Goal: Information Seeking & Learning: Find specific fact

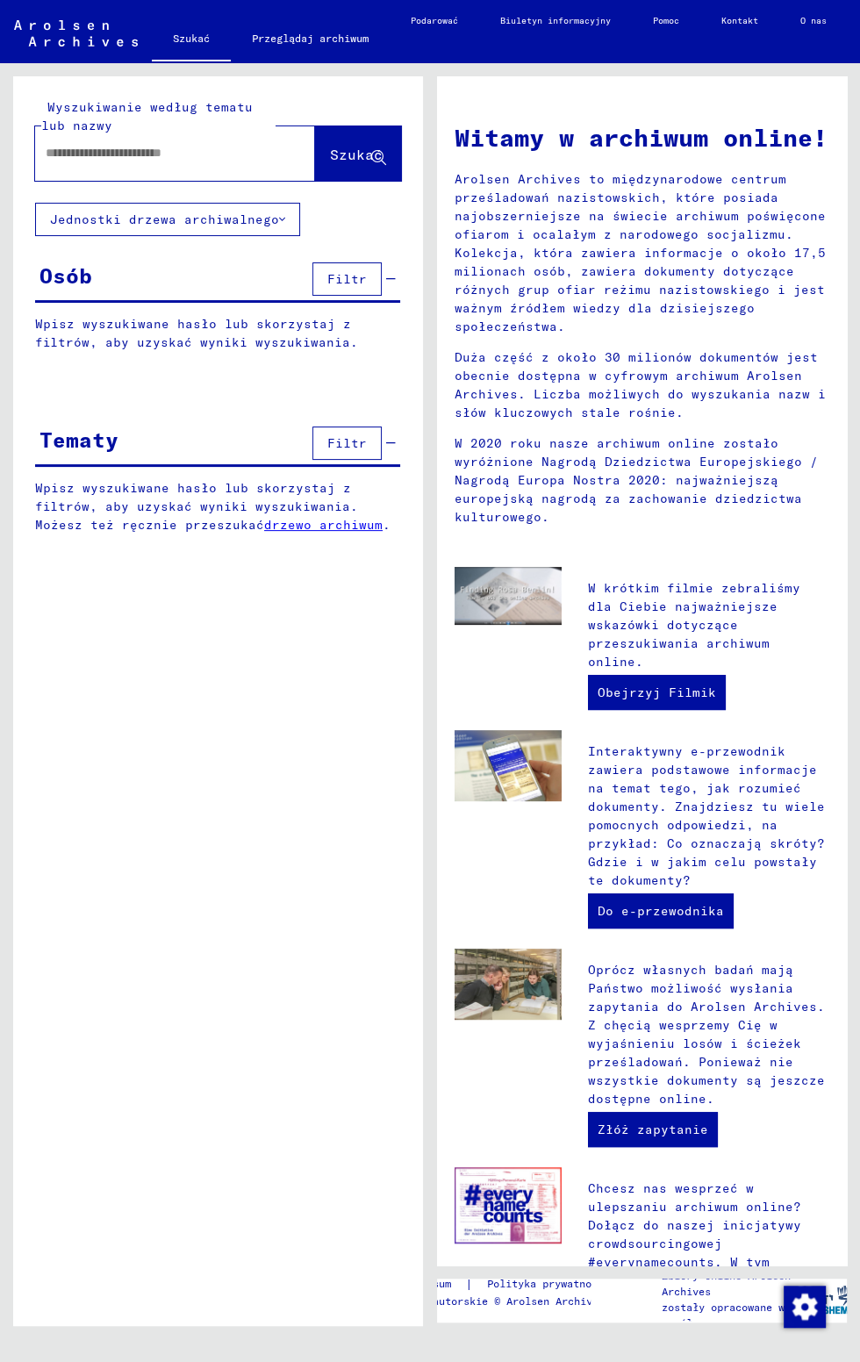
click at [375, 282] on button "Filtr" at bounding box center [346, 278] width 69 height 33
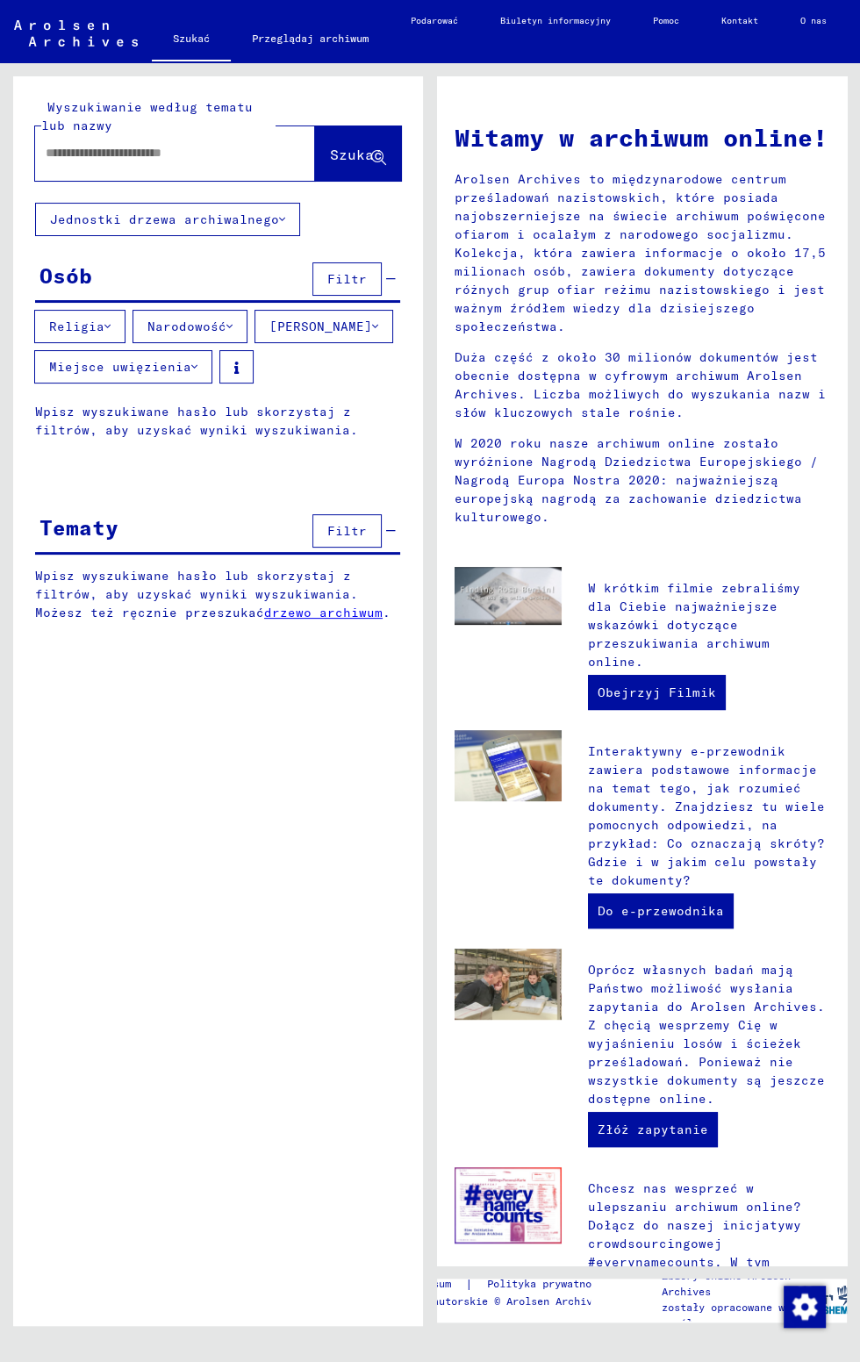
click at [248, 324] on button "Narodowość" at bounding box center [190, 326] width 115 height 33
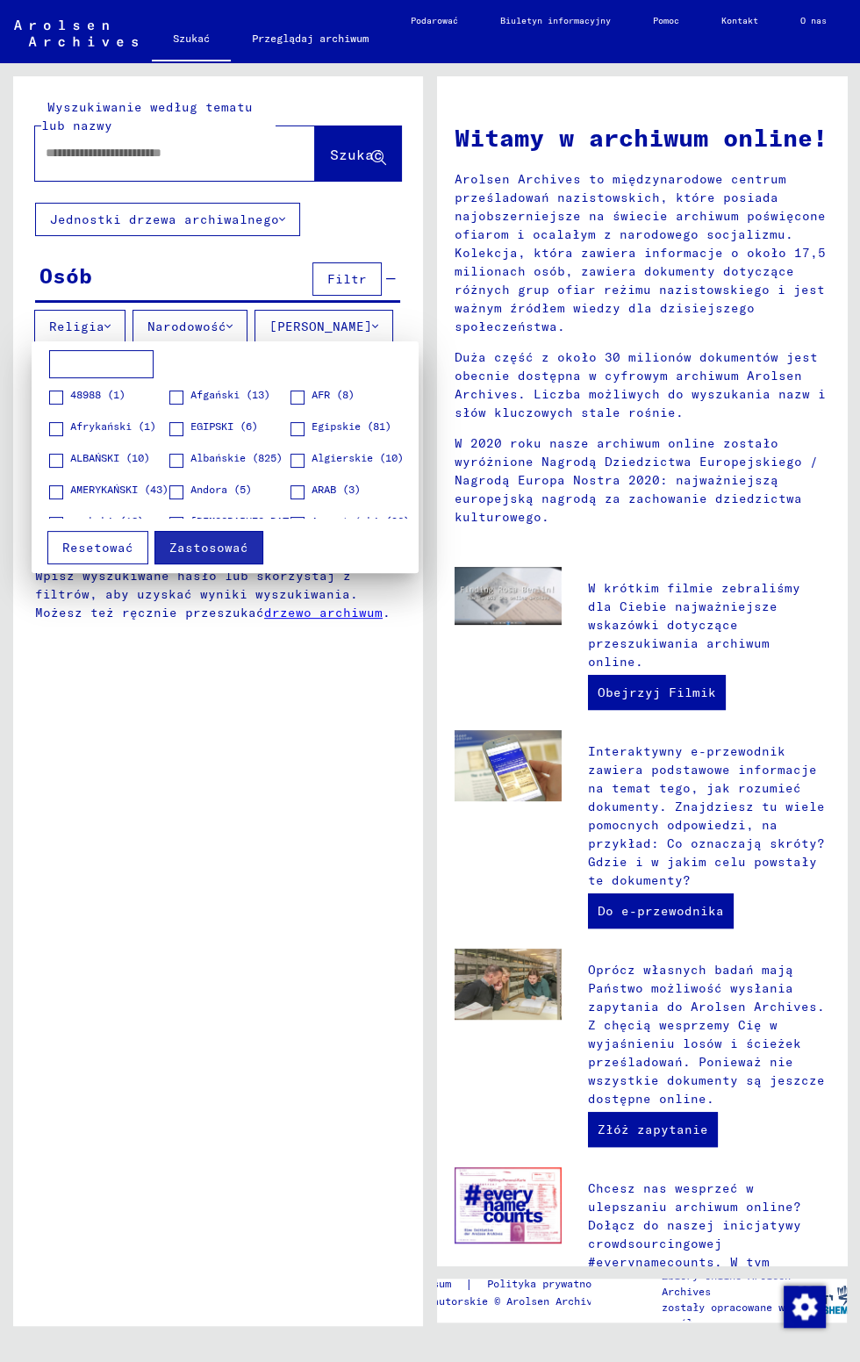
click at [126, 371] on input at bounding box center [101, 364] width 104 height 28
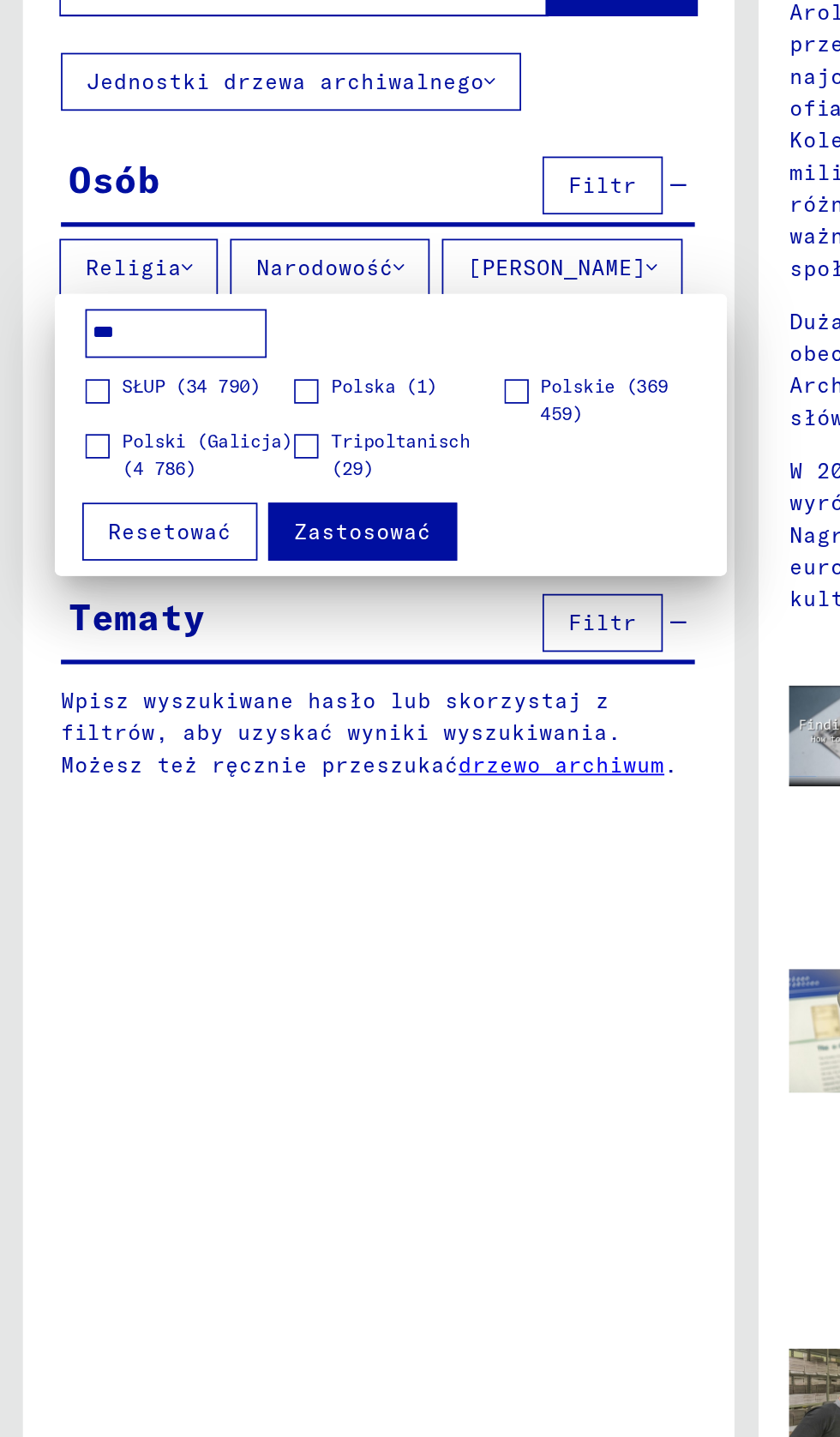
type input "***"
click at [60, 418] on span at bounding box center [55, 419] width 14 height 14
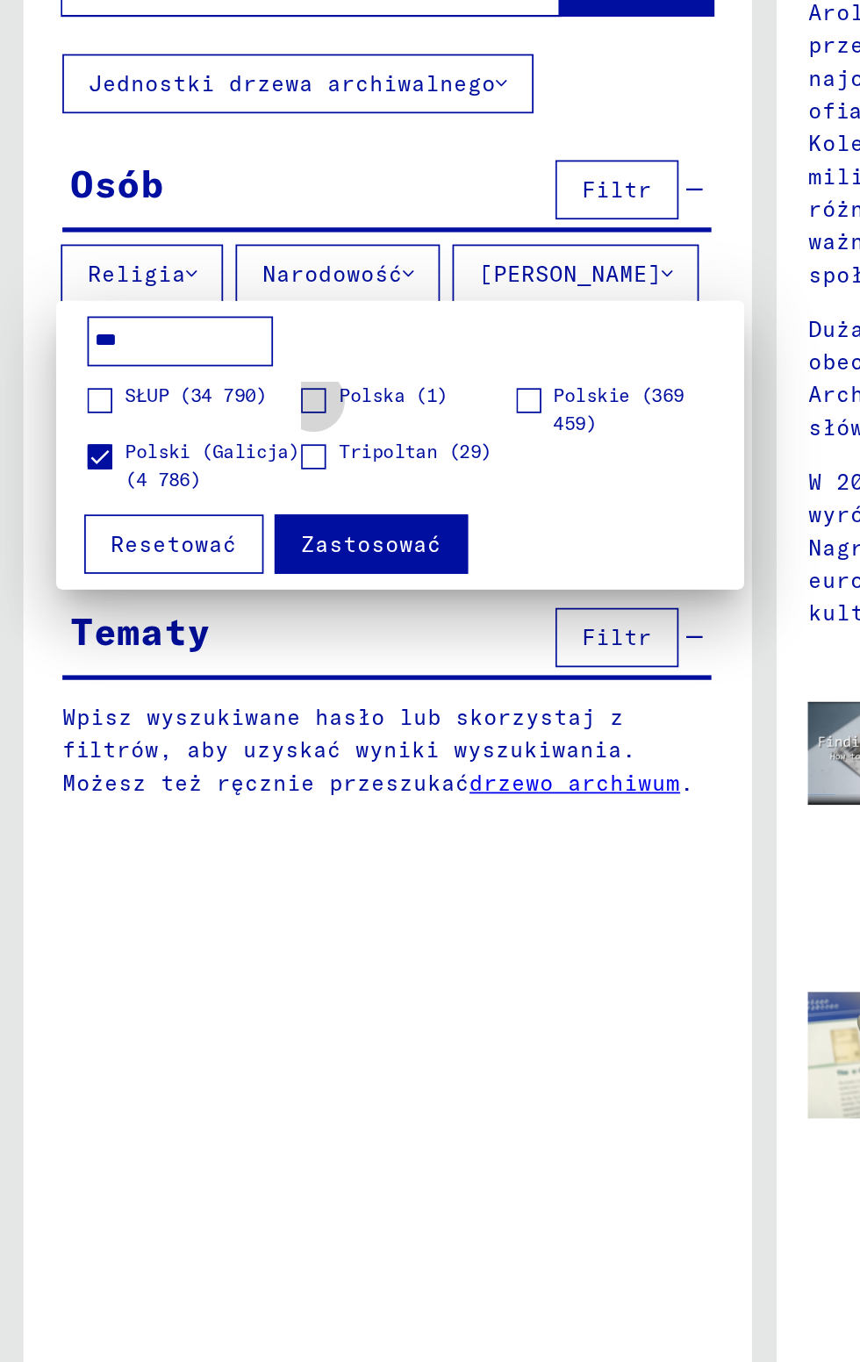
click at [182, 392] on span at bounding box center [176, 398] width 14 height 14
click at [297, 398] on span at bounding box center [298, 398] width 14 height 14
click at [231, 476] on span "Zastosować" at bounding box center [208, 478] width 79 height 16
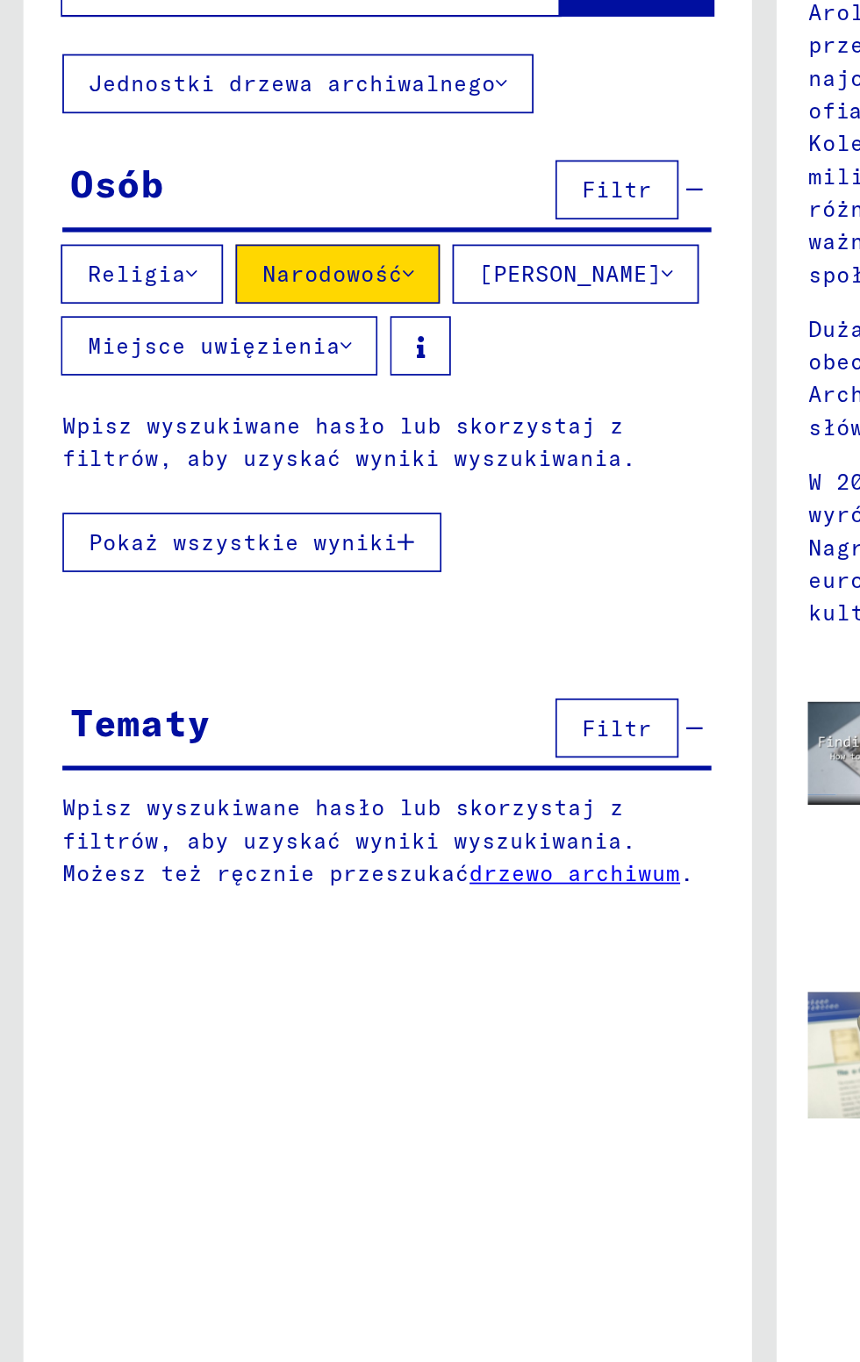
click at [217, 329] on font "Narodowość" at bounding box center [186, 327] width 79 height 16
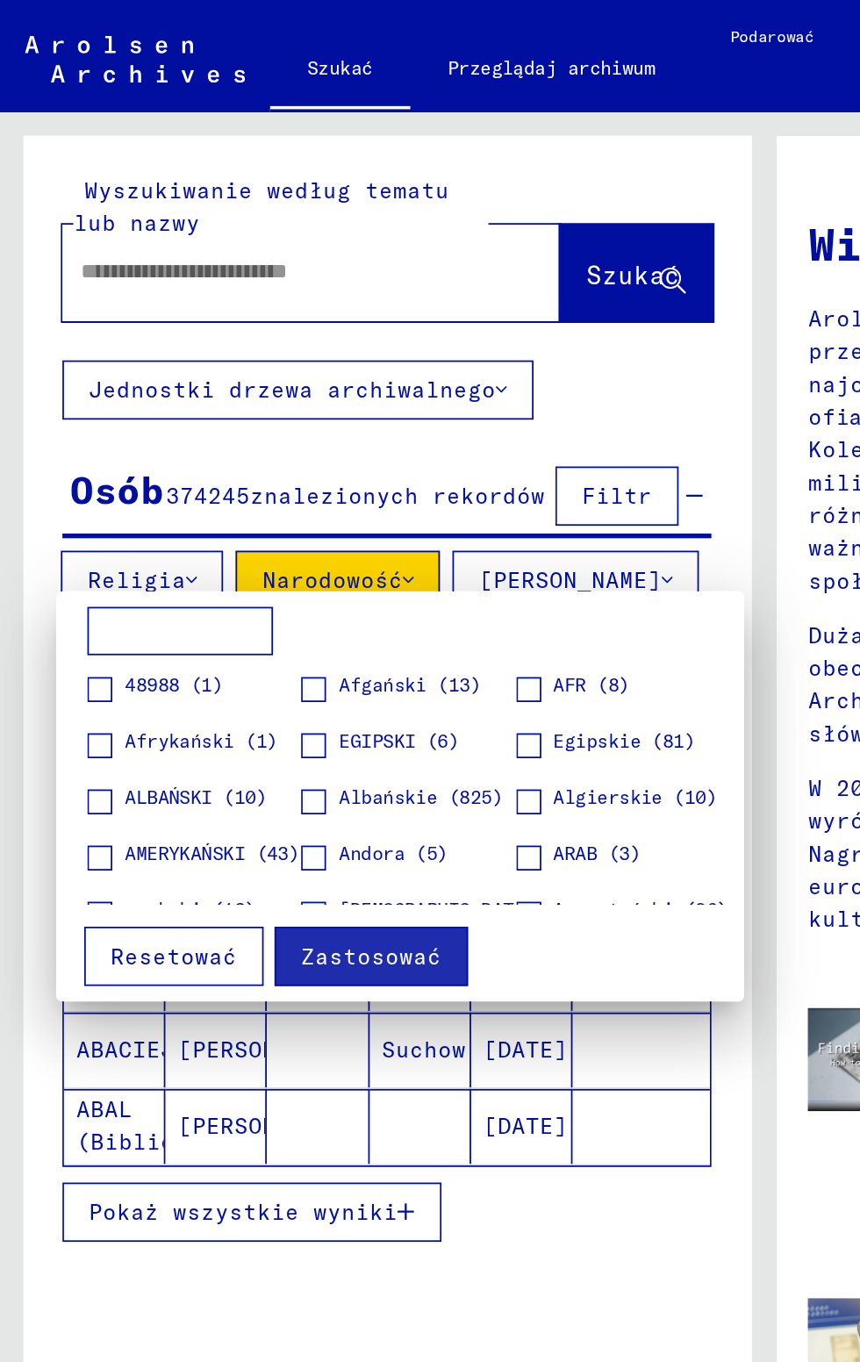
click at [326, 702] on div at bounding box center [430, 681] width 860 height 1362
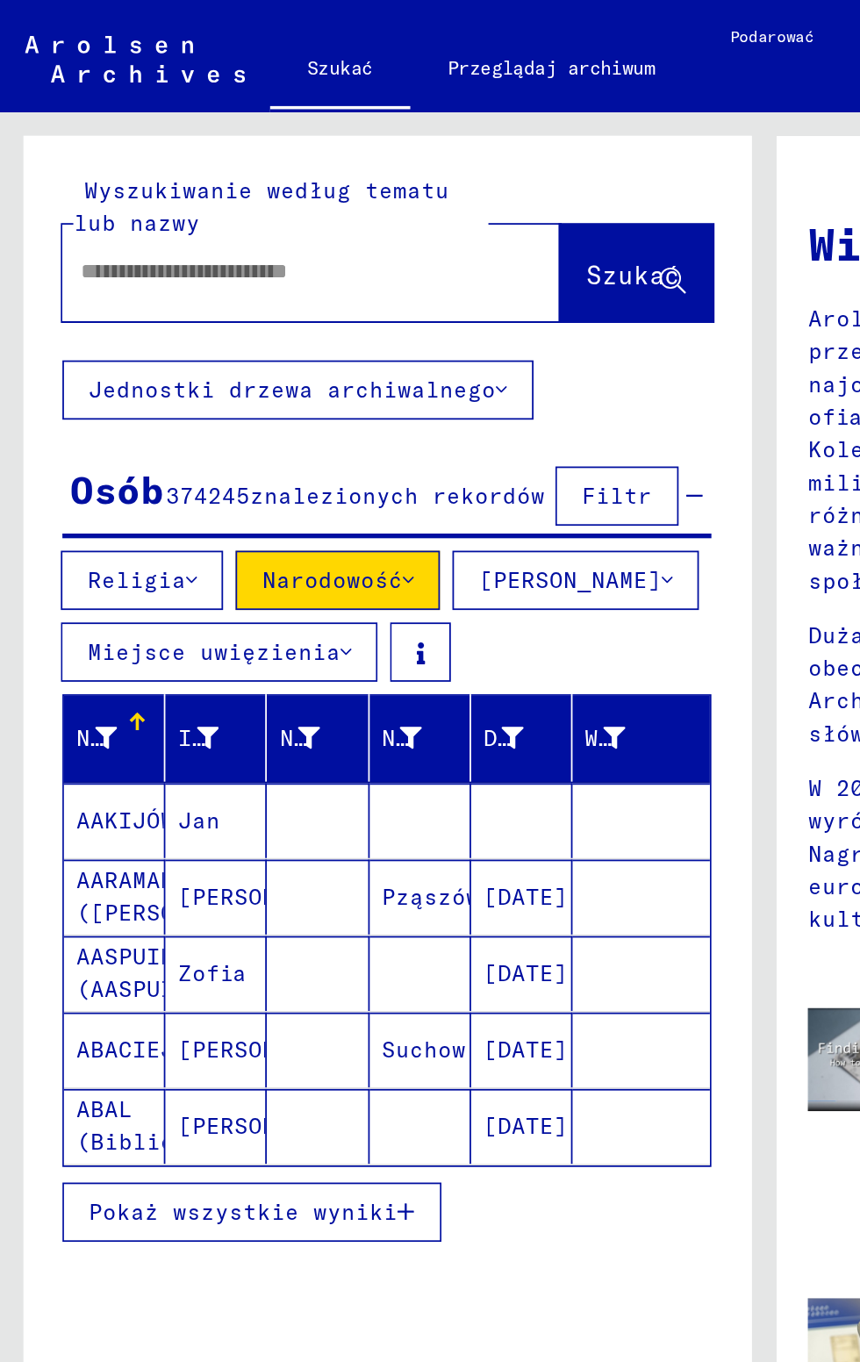
click at [168, 159] on input "text" at bounding box center [154, 153] width 217 height 18
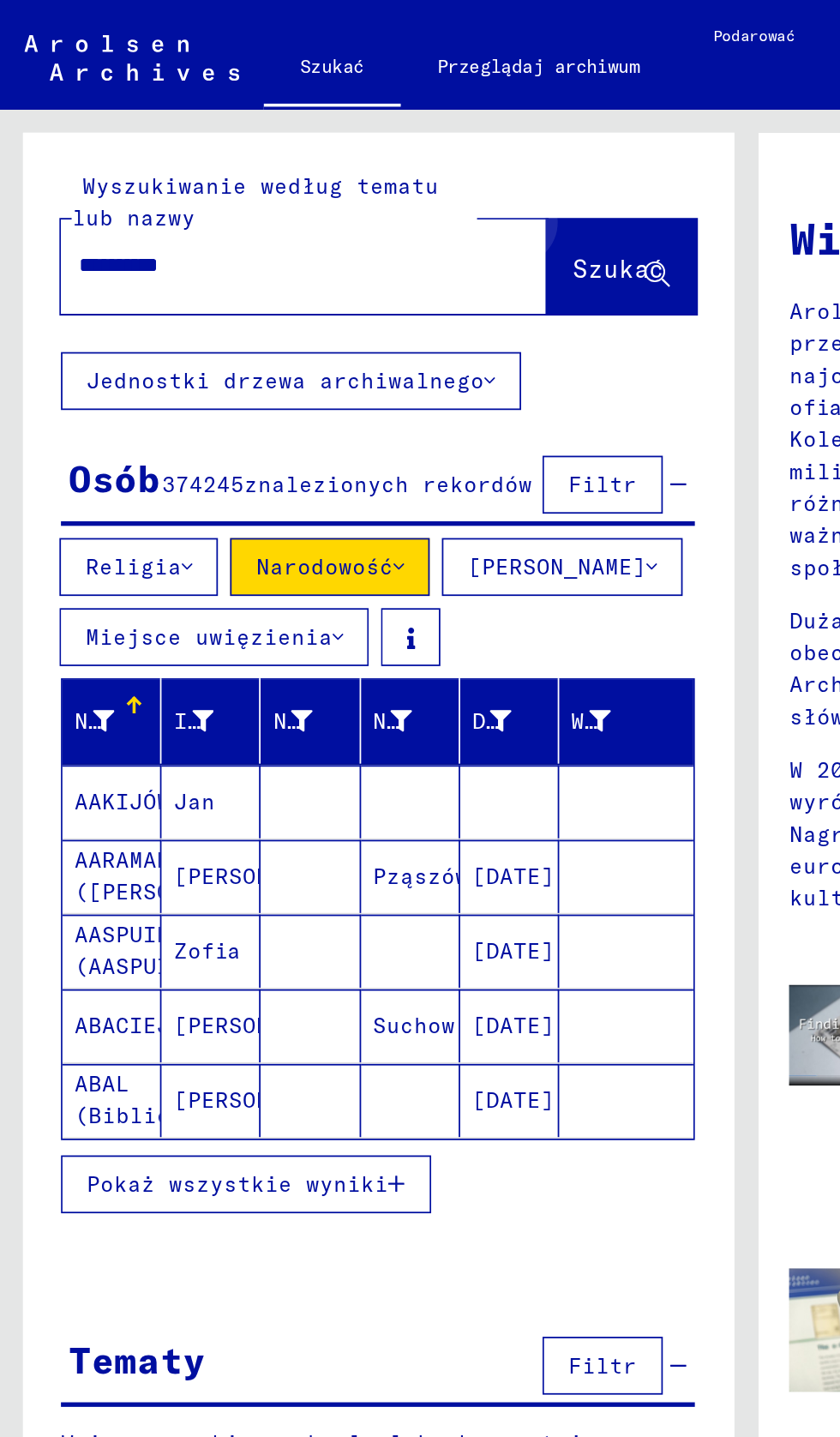
type input "**********"
click at [359, 145] on span "Szukać" at bounding box center [348, 151] width 52 height 18
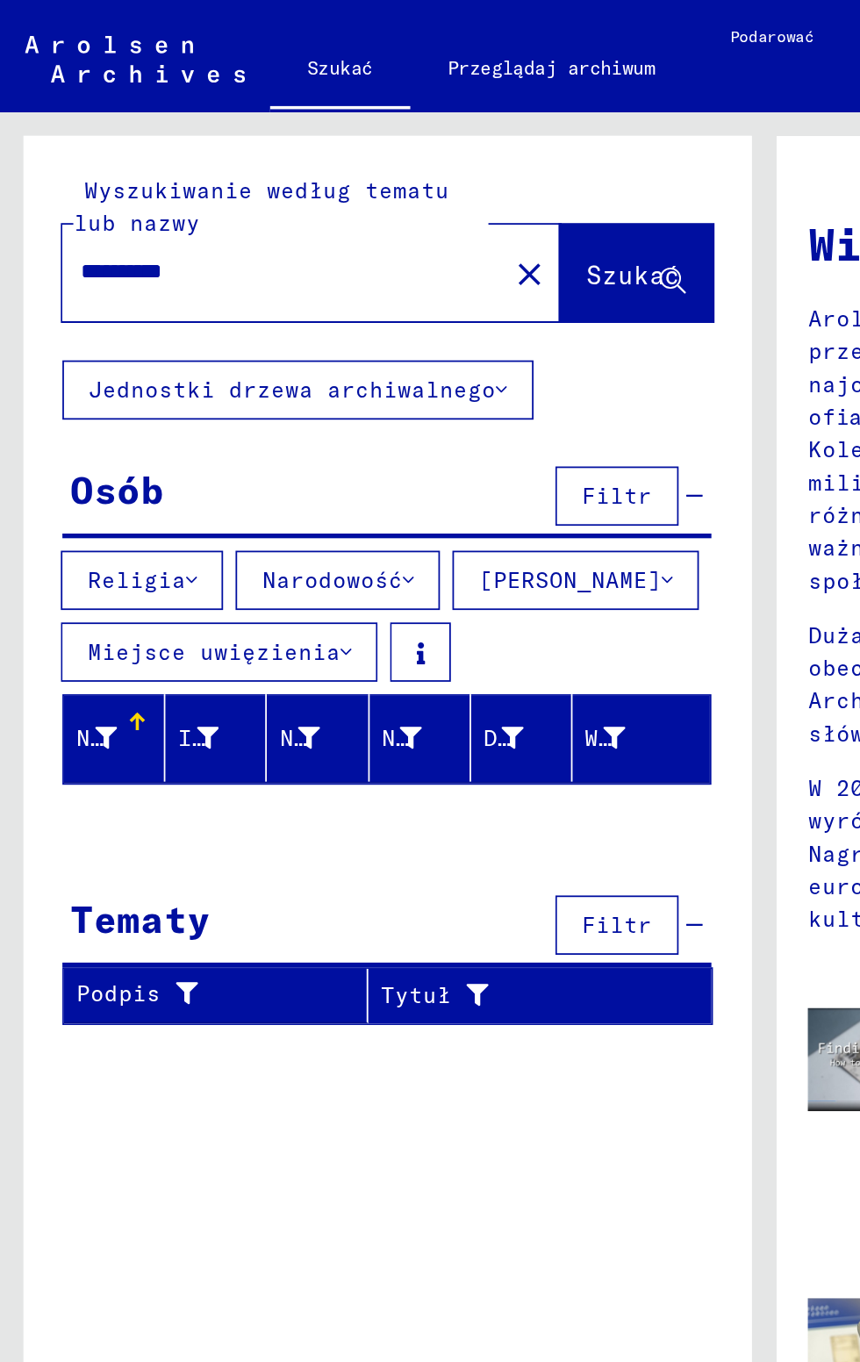
scroll to position [24, 0]
click at [281, 213] on icon at bounding box center [282, 219] width 6 height 12
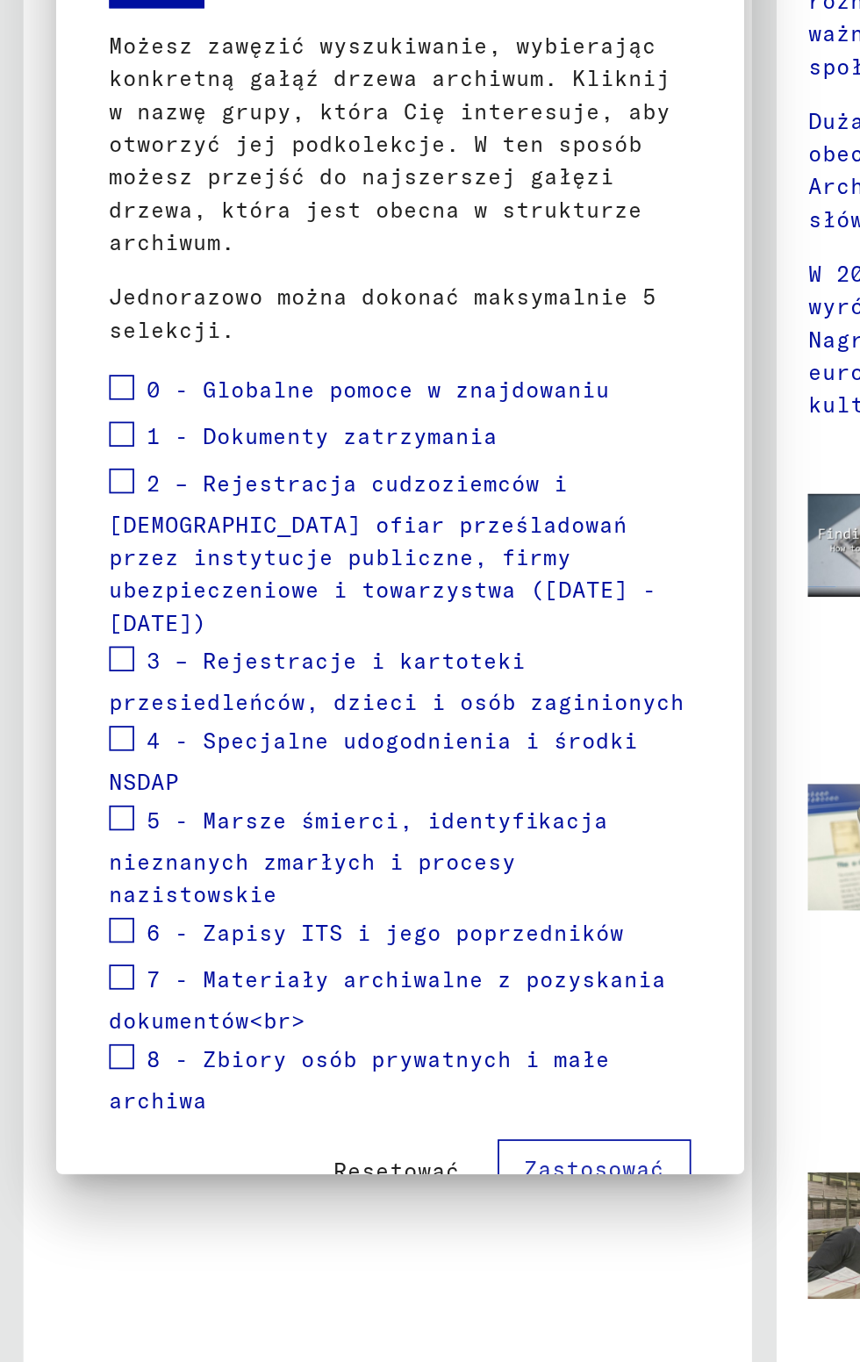
click at [320, 1015] on div at bounding box center [430, 681] width 860 height 1362
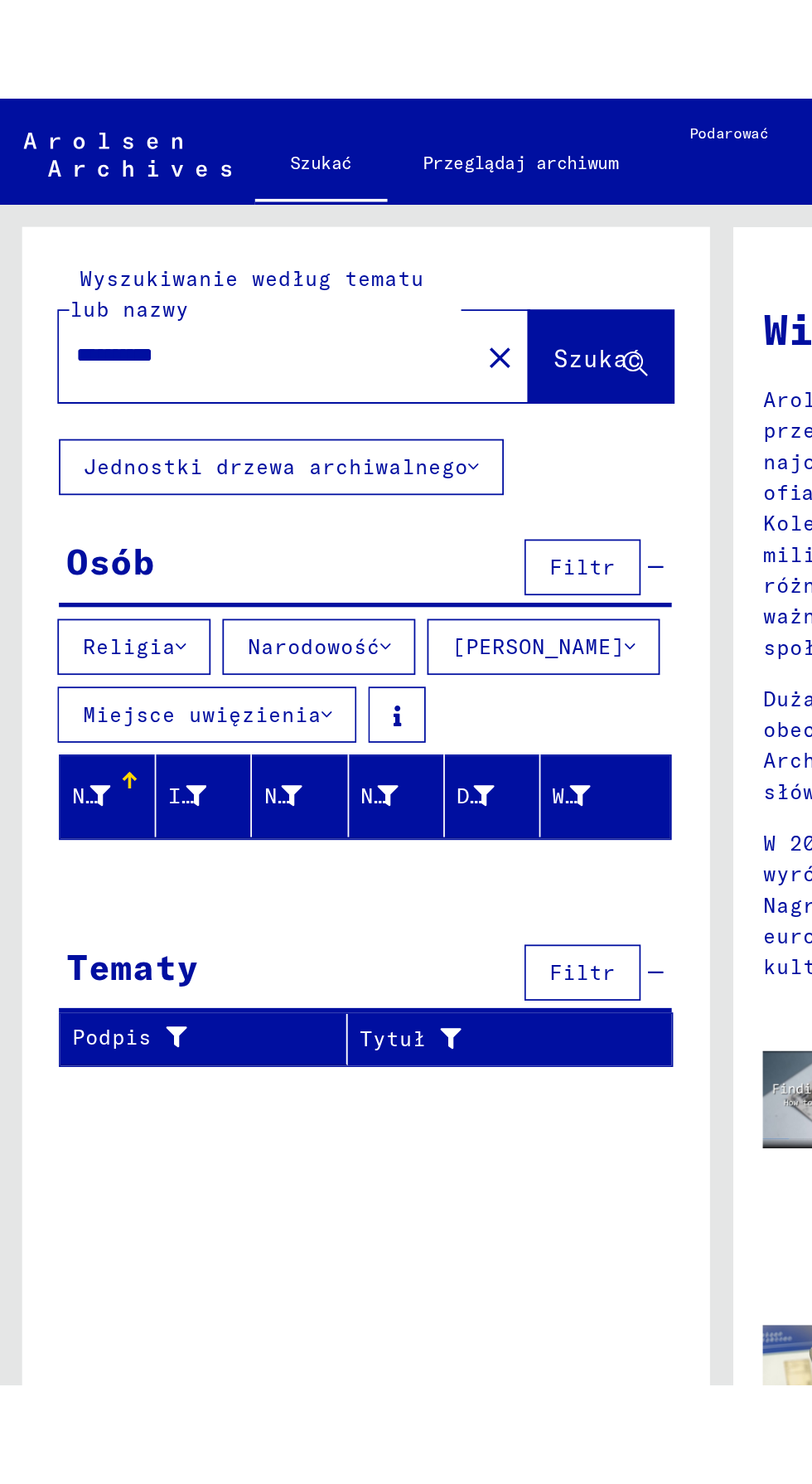
scroll to position [0, 0]
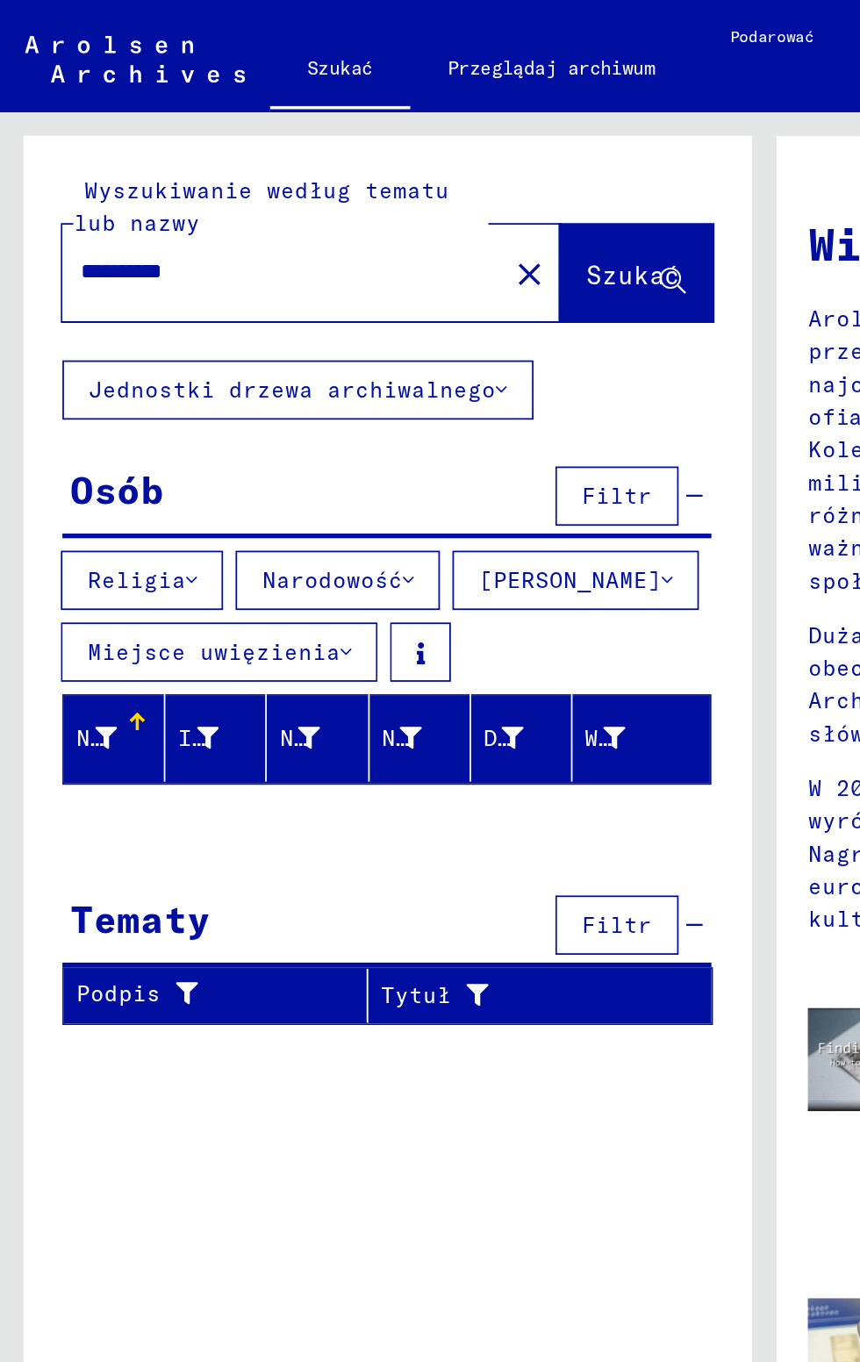
click at [65, 413] on font "Nazwisko" at bounding box center [74, 415] width 63 height 16
